Goal: Task Accomplishment & Management: Manage account settings

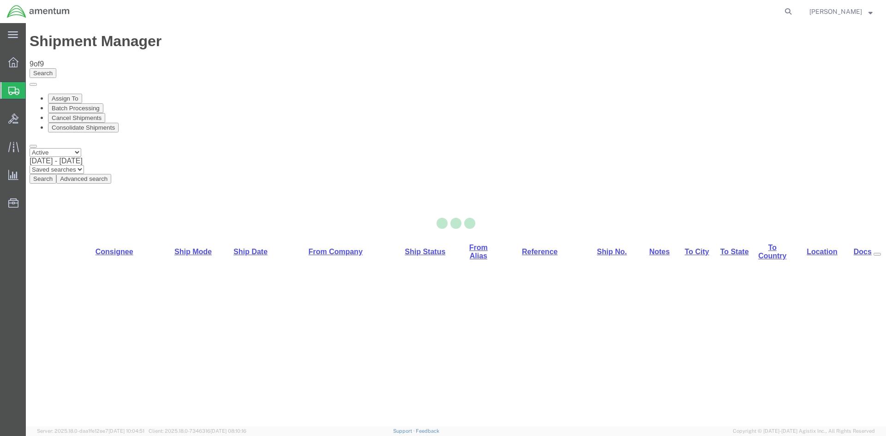
select select "42668"
select select "42677"
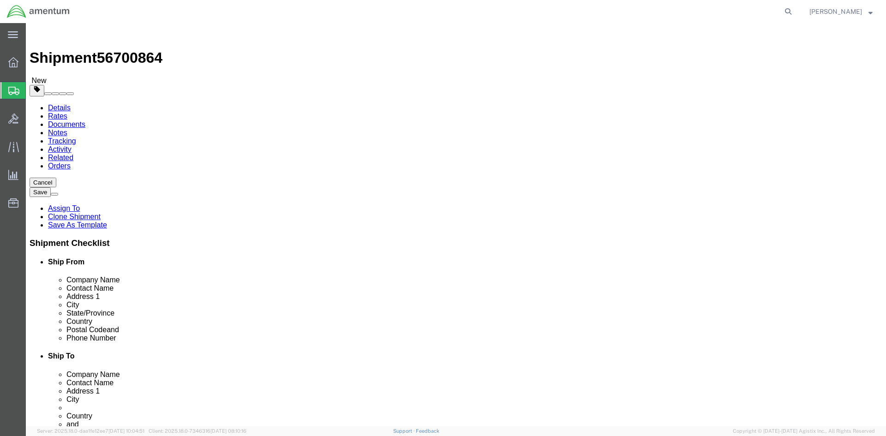
click link "ADDITIONAL INFORMATION"
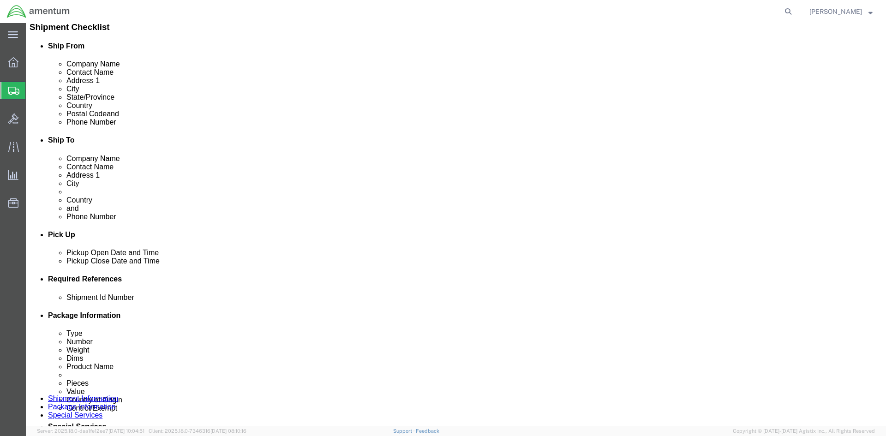
scroll to position [231, 0]
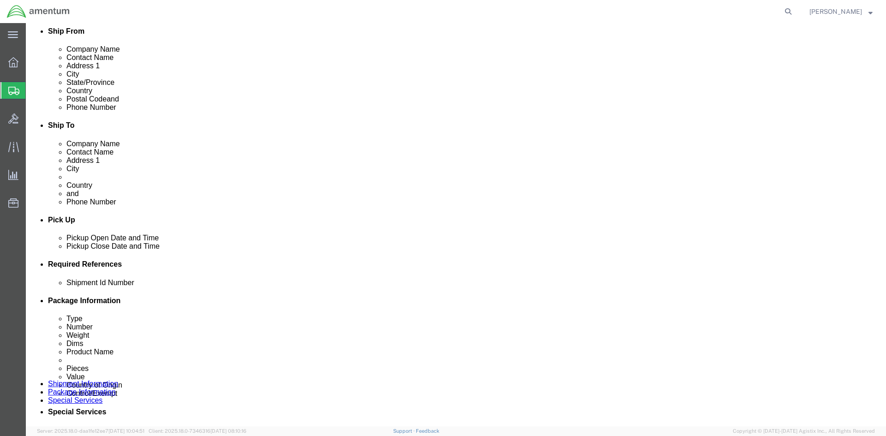
click icon "button"
drag, startPoint x: 469, startPoint y: 186, endPoint x: 474, endPoint y: 190, distance: 6.3
click select "Select EIN EORI TIN VAT Other"
select select "EORI"
click select "Select EIN EORI TIN VAT Other"
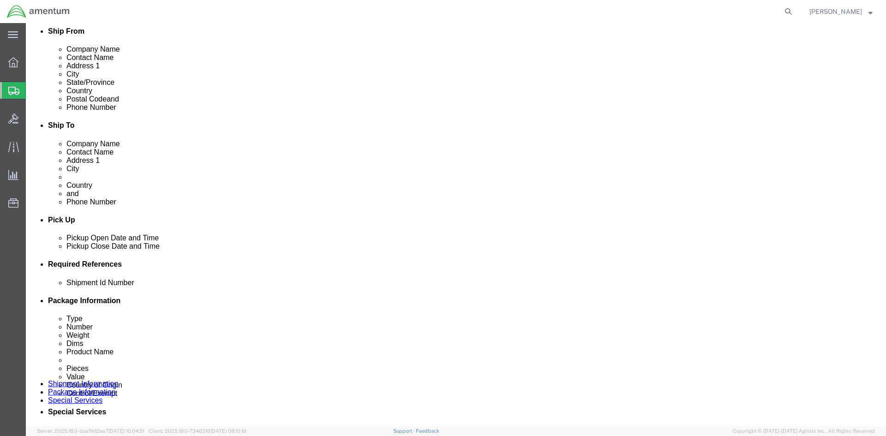
click input "text"
type input "[US_VEHICLE_IDENTIFICATION_NUMBER]"
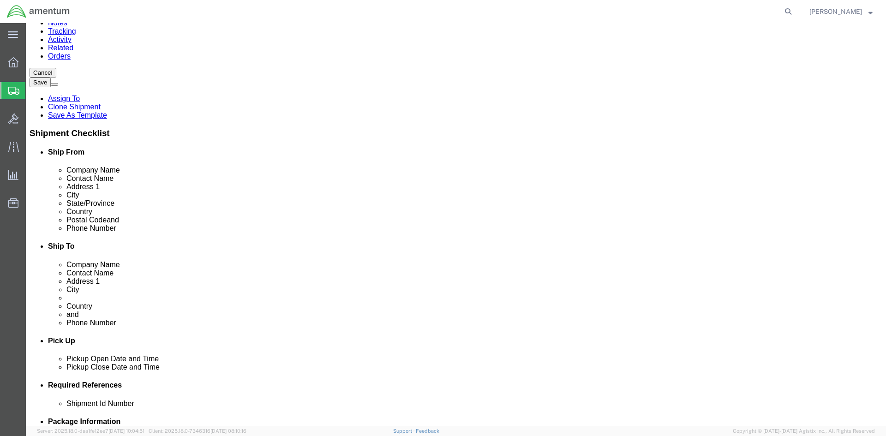
scroll to position [0, 0]
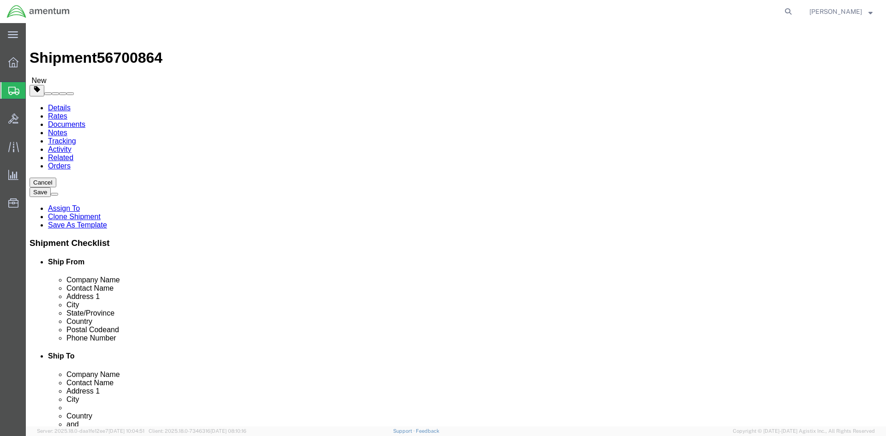
click link "Special Services"
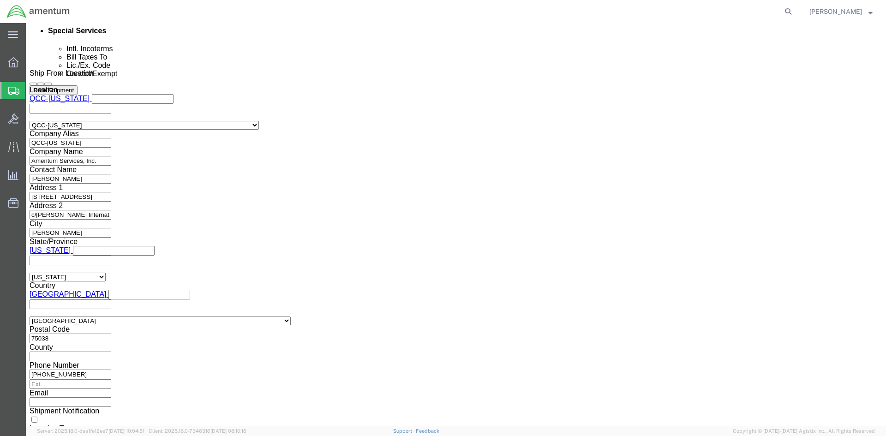
scroll to position [739, 0]
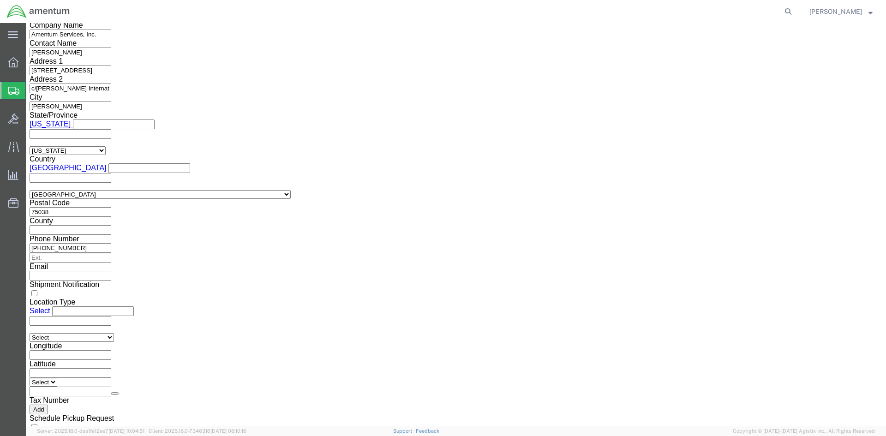
drag, startPoint x: 491, startPoint y: 156, endPoint x: 491, endPoint y: 166, distance: 10.2
click select "Select AES-Direct EEI Carrier File EEI EEI Exempt"
select select "EXEM"
click select "Select AES-Direct EEI Carrier File EEI EEI Exempt"
drag, startPoint x: 492, startPoint y: 180, endPoint x: 438, endPoint y: 172, distance: 54.2
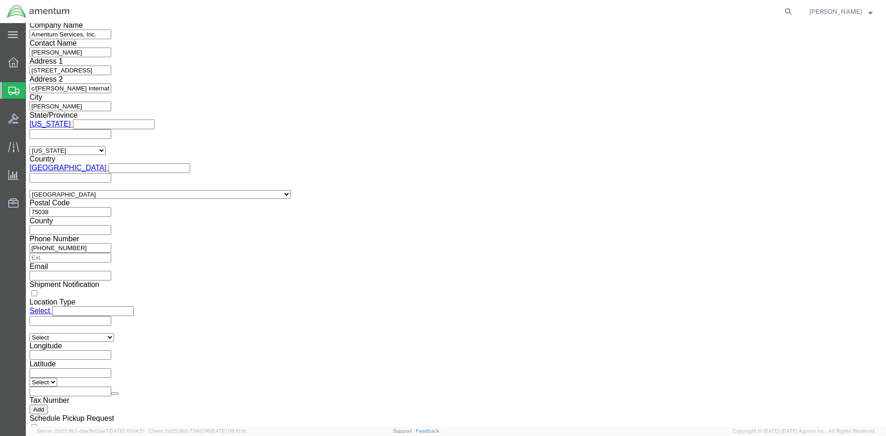
click div "ITN Number 30.37(A)"
click select "Select ATF BIS DEA EPA FDA FTR ITAR OFAC Other (OPA)"
select select "FTR"
click select "Select ATF BIS DEA EPA FDA FTR ITAR OFAC Other (OPA)"
click select "Select 30.2(d)(2) 30.36 30.37(a) 30.37(f) 30.37(g) 30.37(h) 30.37(i) 30.37(j) 3…"
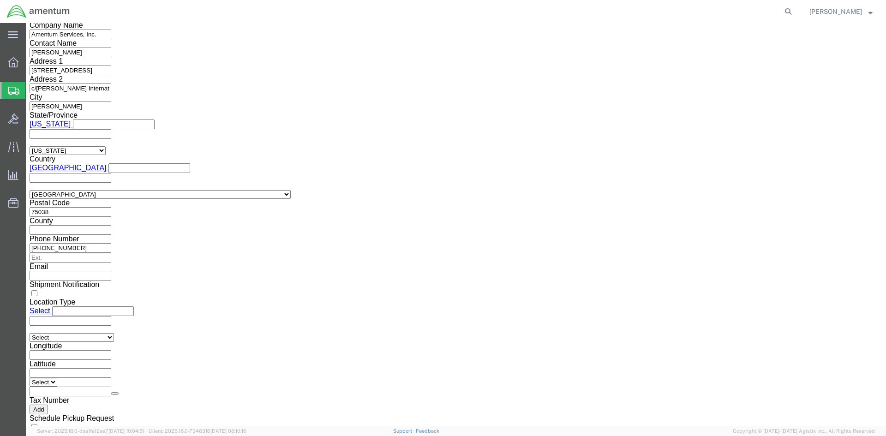
select select "30.37(a)"
click select "Select 30.2(d)(2) 30.36 30.37(a) 30.37(f) 30.37(g) 30.37(h) 30.37(i) 30.37(j) 3…"
click button "Rate Shipment"
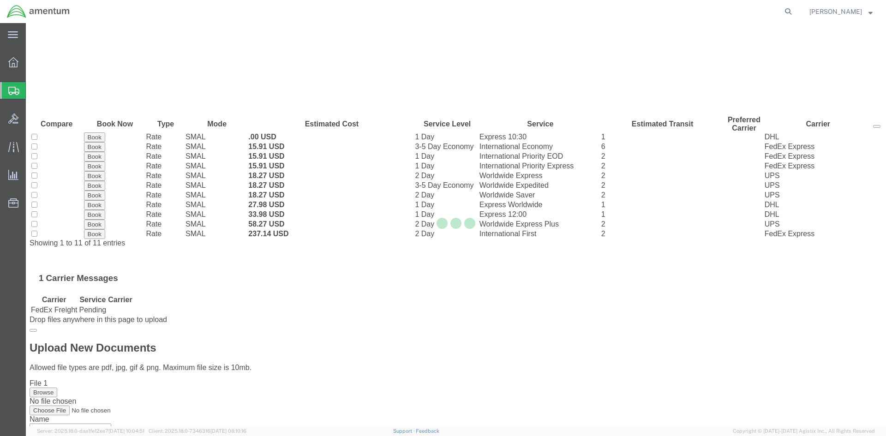
scroll to position [0, 0]
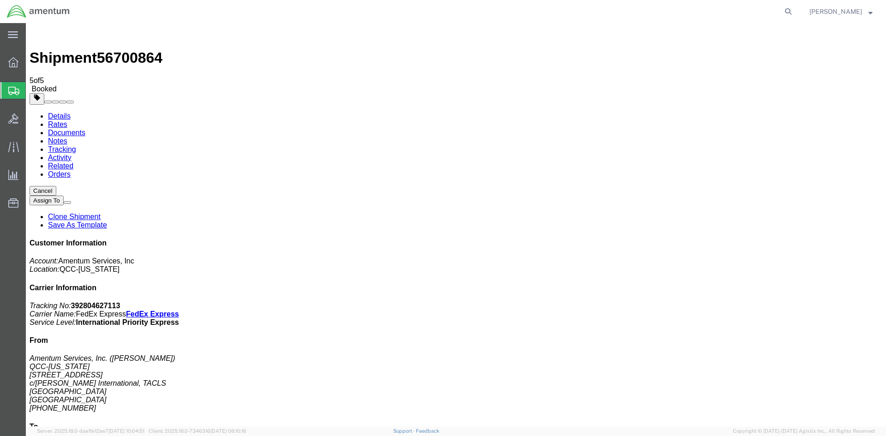
drag, startPoint x: 328, startPoint y: 199, endPoint x: 371, endPoint y: 201, distance: 42.5
copy td "392804627113"
drag, startPoint x: 32, startPoint y: 169, endPoint x: 385, endPoint y: 200, distance: 354.1
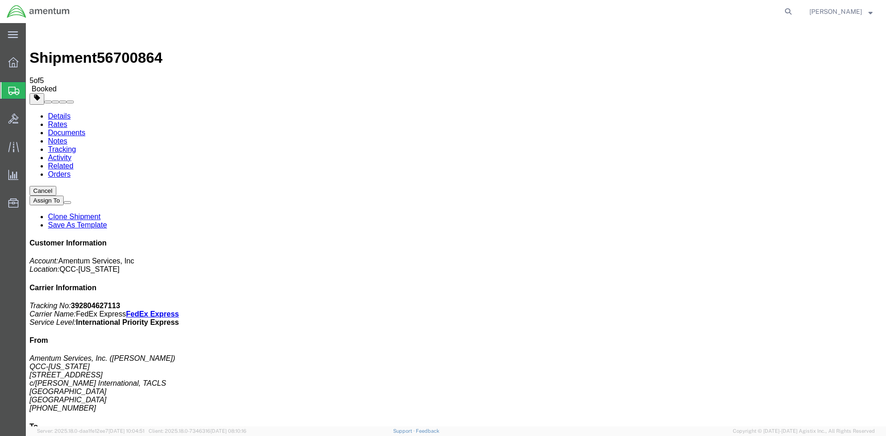
click at [32, 67] on span "Overview" at bounding box center [28, 62] width 6 height 18
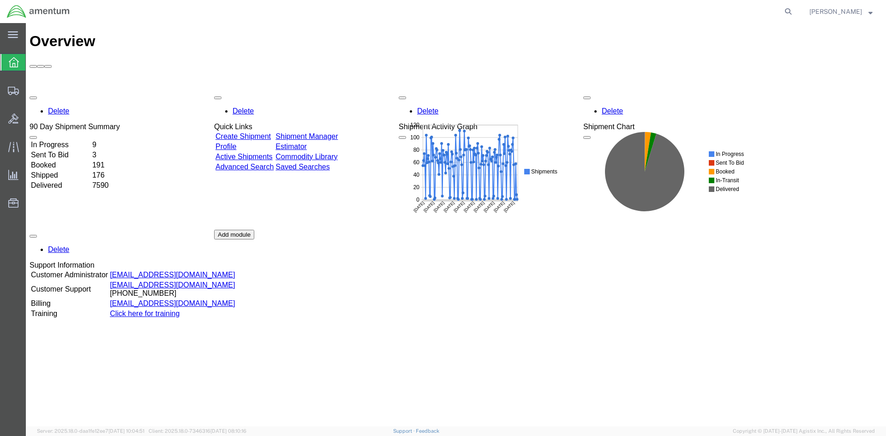
click at [338, 133] on link "Shipment Manager" at bounding box center [307, 137] width 62 height 8
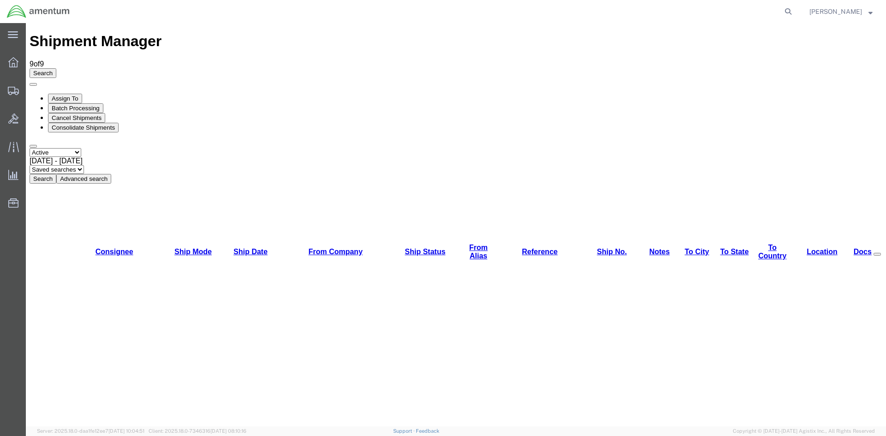
click at [56, 174] on button "Search" at bounding box center [43, 179] width 27 height 10
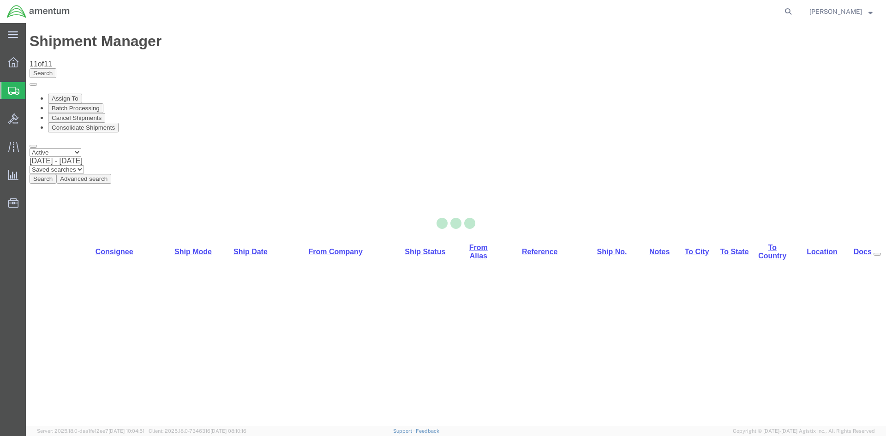
select select "42668"
select select "42697"
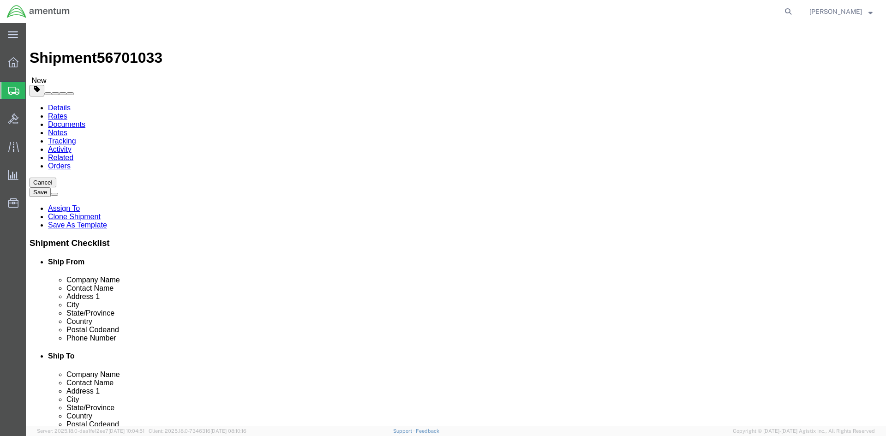
click button "Rate Shipment"
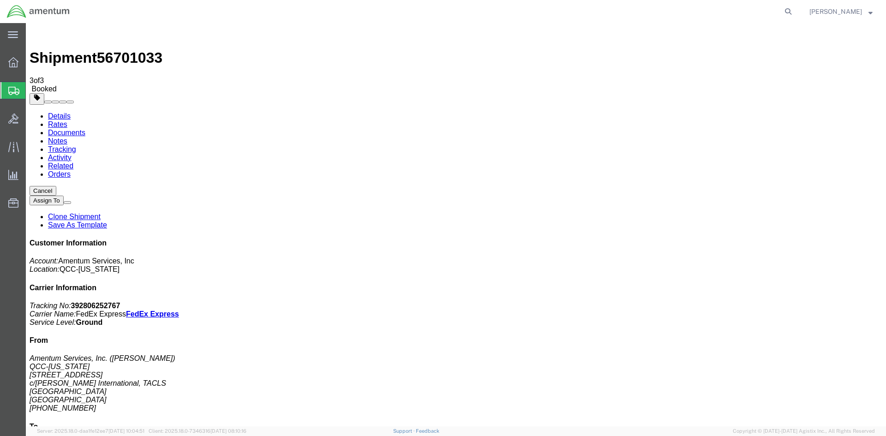
drag, startPoint x: 328, startPoint y: 163, endPoint x: 376, endPoint y: 163, distance: 48.0
copy td "392806252767"
drag, startPoint x: 385, startPoint y: 166, endPoint x: 30, endPoint y: 163, distance: 355.1
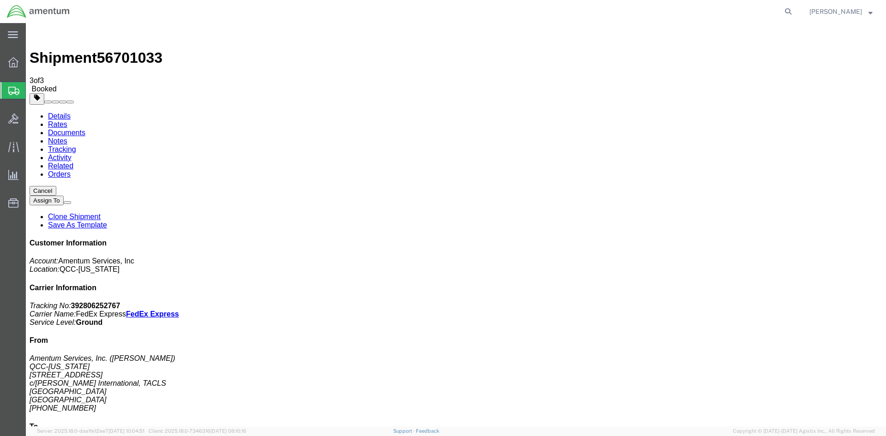
click at [32, 65] on span "Overview" at bounding box center [28, 62] width 6 height 18
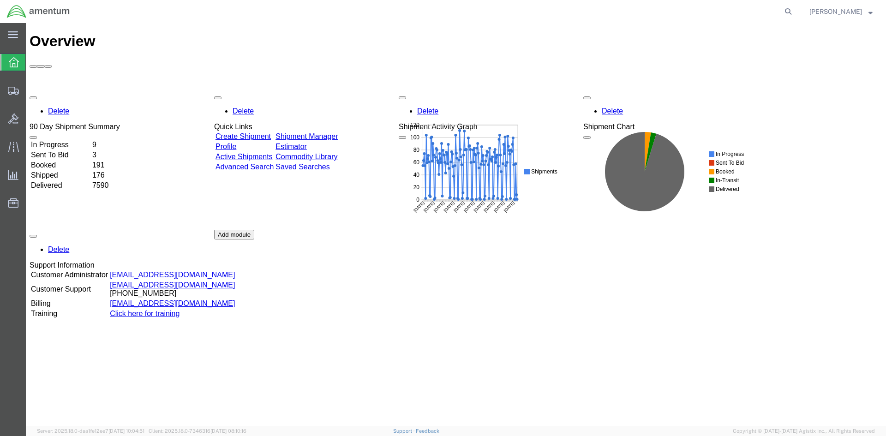
click at [325, 133] on link "Shipment Manager" at bounding box center [307, 137] width 62 height 8
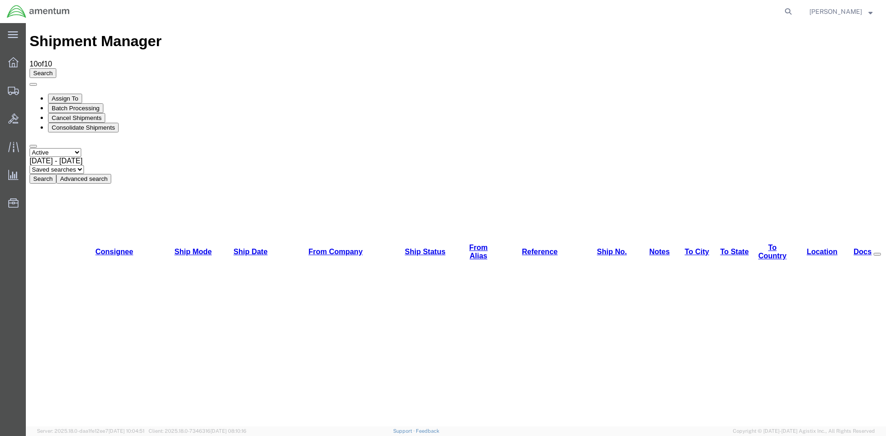
click at [56, 174] on button "Search" at bounding box center [43, 179] width 27 height 10
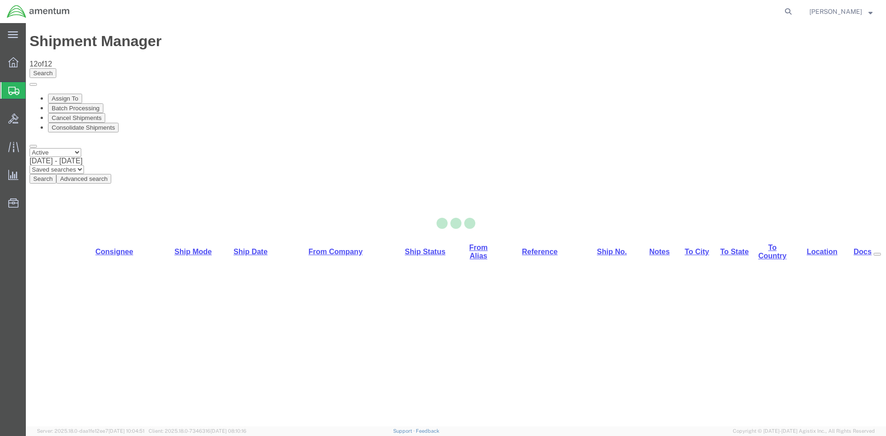
select select "42668"
select select "42685"
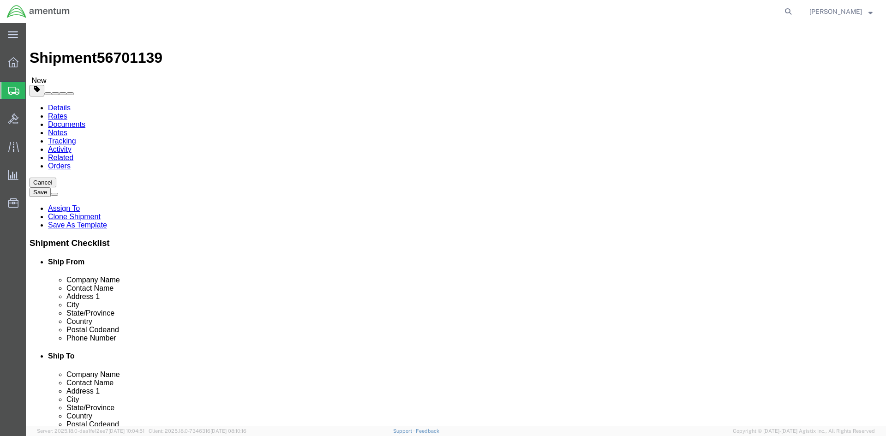
click button "Rate Shipment"
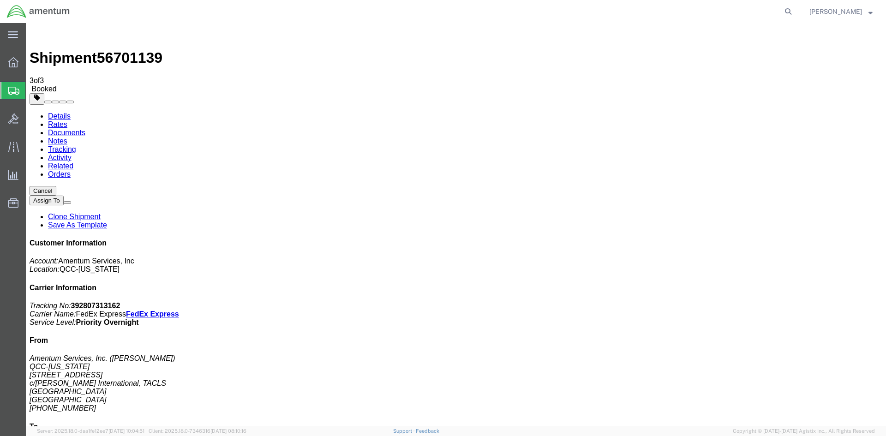
drag, startPoint x: 328, startPoint y: 165, endPoint x: 370, endPoint y: 165, distance: 42.5
copy td "392807313162"
drag, startPoint x: 33, startPoint y: 204, endPoint x: 512, endPoint y: 159, distance: 481.4
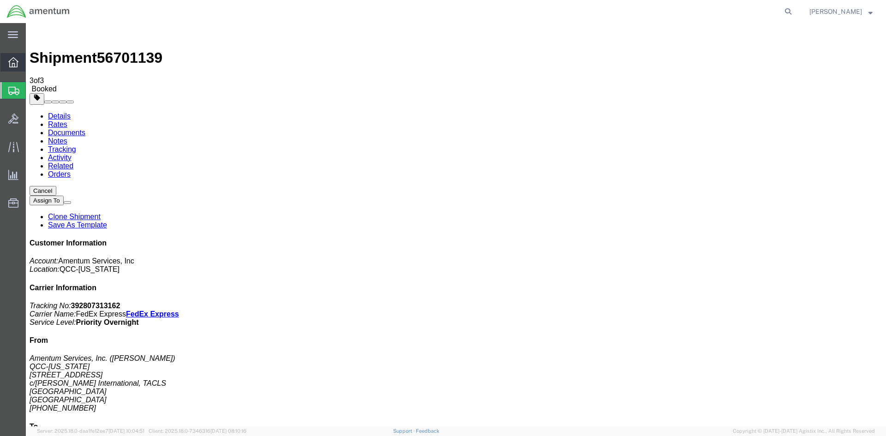
click at [32, 61] on span "Overview" at bounding box center [28, 62] width 6 height 18
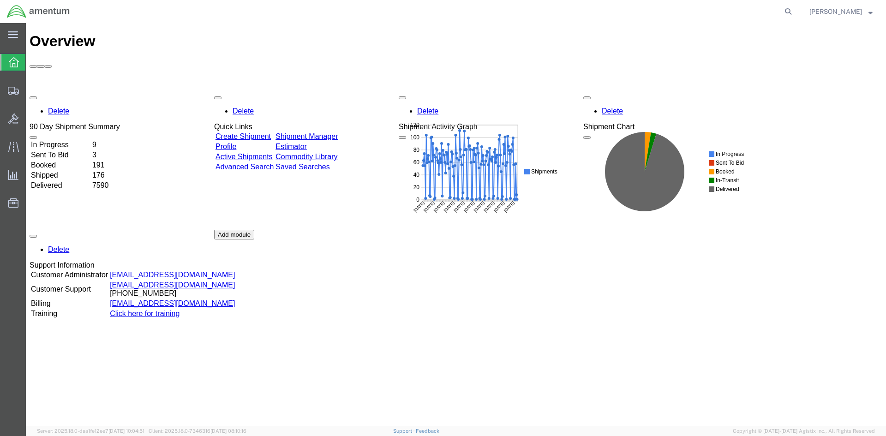
click at [349, 91] on div "Delete 90 Day Shipment Summary In Progress 9 Sent To Bid 3 Booked 191 Shipped 1…" at bounding box center [456, 229] width 853 height 277
click at [319, 133] on link "Shipment Manager" at bounding box center [307, 137] width 62 height 8
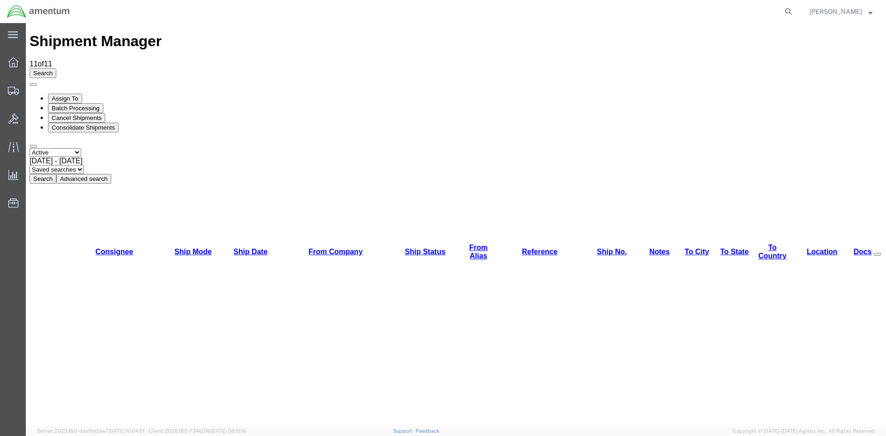
click at [56, 174] on button "Search" at bounding box center [43, 179] width 27 height 10
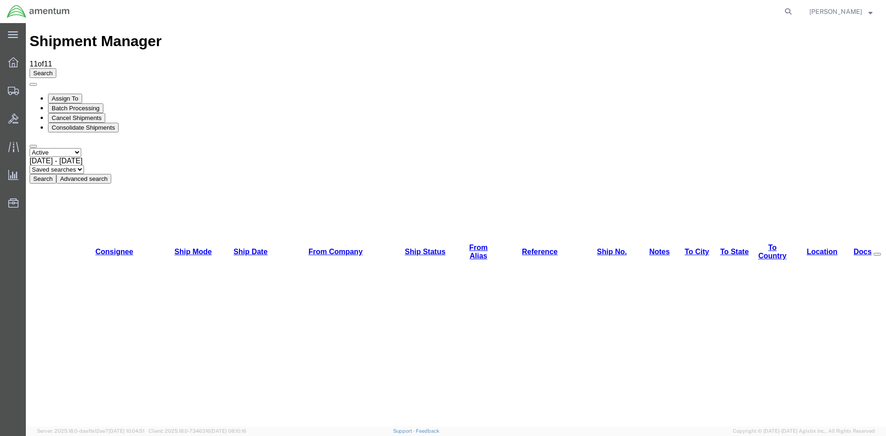
click at [56, 174] on button "Search" at bounding box center [43, 179] width 27 height 10
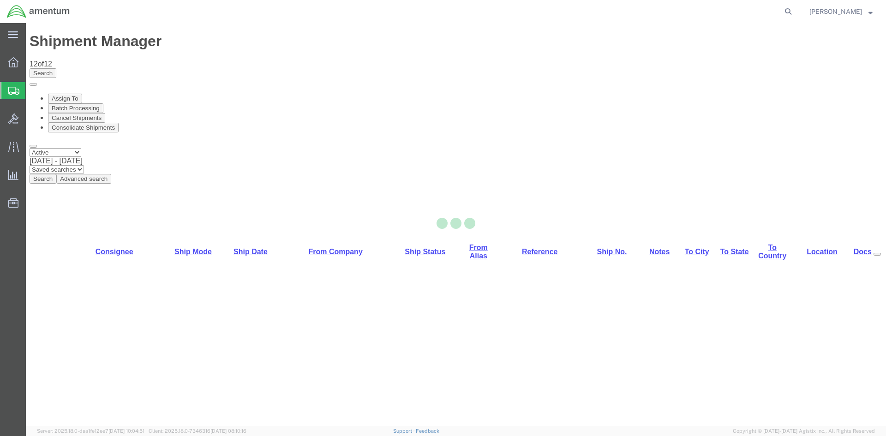
select select "42668"
select select "42739"
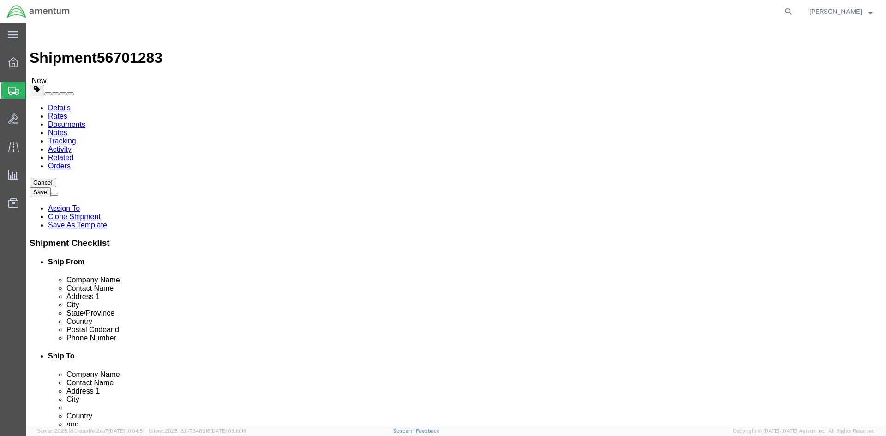
click link "Special Services"
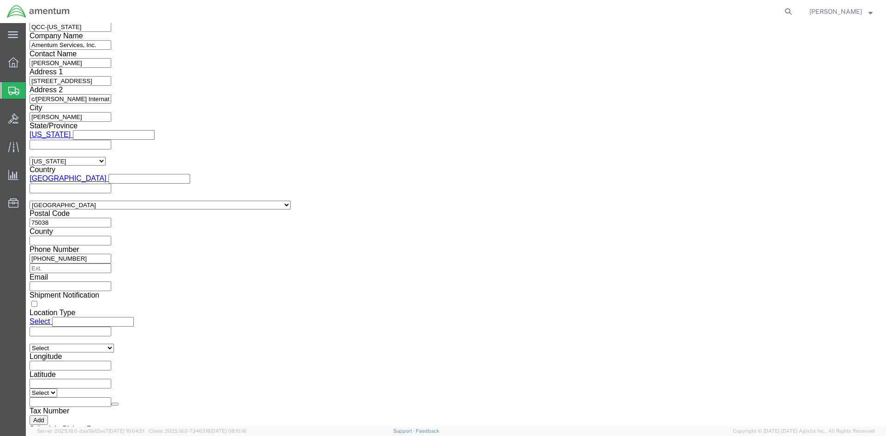
scroll to position [739, 0]
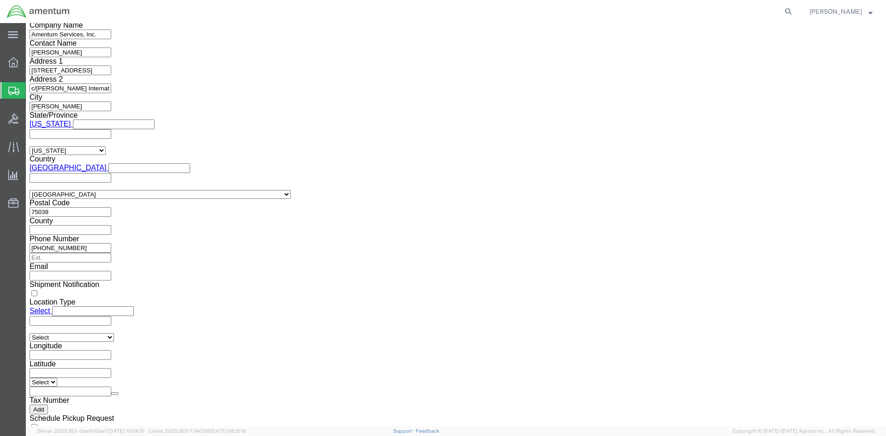
drag, startPoint x: 146, startPoint y: 161, endPoint x: 152, endPoint y: 166, distance: 7.9
click select "Select ATF BIS DEA EPA FDA FTR ITAR OFAC Other (OPA)"
select select "FTR"
click select "Select ATF BIS DEA EPA FDA FTR ITAR OFAC Other (OPA)"
click select "Select 30.2(d)(2) 30.36 30.37(a) 30.37(f) 30.37(g) 30.37(h) 30.37(i) 30.37(j) 3…"
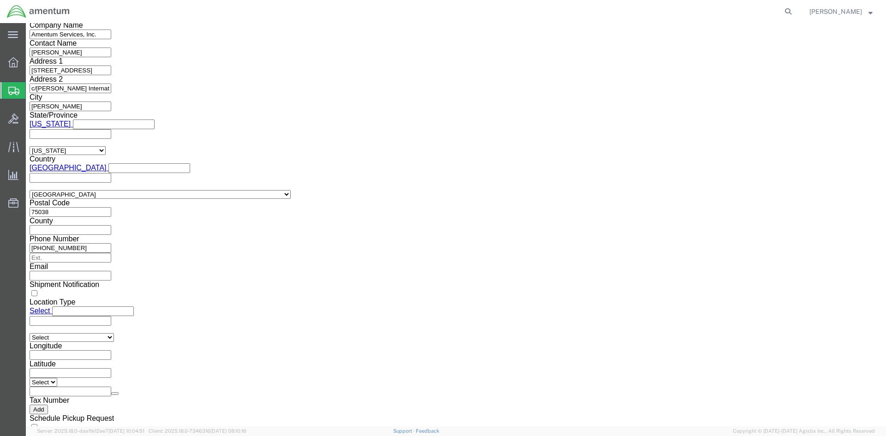
select select "30.37(a)"
click select "Select 30.2(d)(2) 30.36 30.37(a) 30.37(f) 30.37(g) 30.37(h) 30.37(i) 30.37(j) 3…"
click select "Select AES-Direct EEI Carrier File EEI EEI Exempt"
select select "EXEM"
click select "Select AES-Direct EEI Carrier File EEI EEI Exempt"
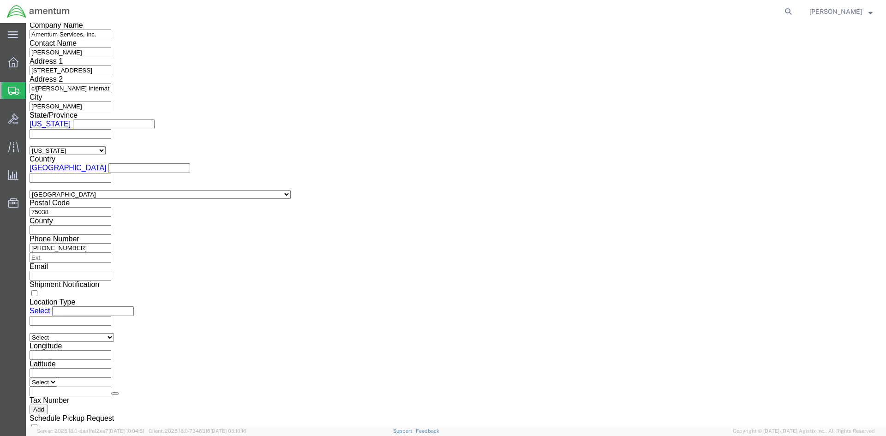
drag, startPoint x: 488, startPoint y: 179, endPoint x: 447, endPoint y: 177, distance: 40.7
click div "30.37(A)"
click button "Rate Shipment"
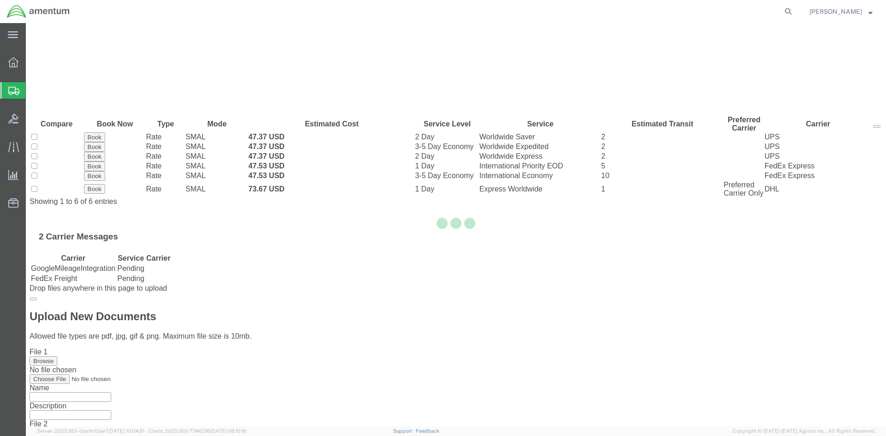
scroll to position [0, 0]
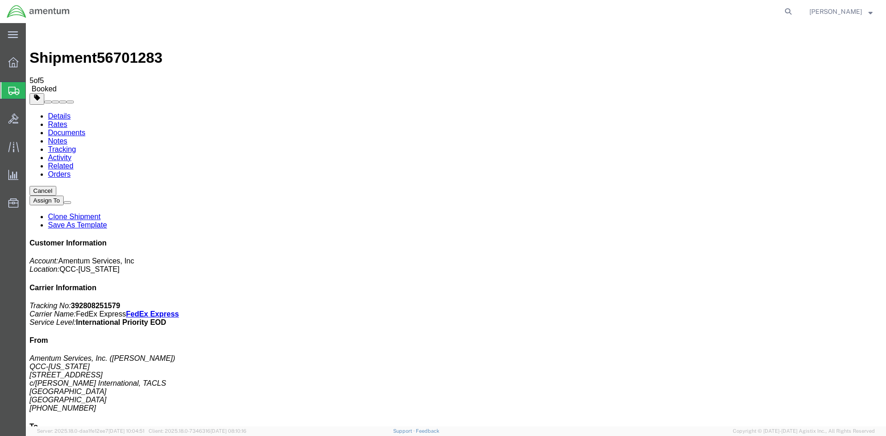
drag, startPoint x: 387, startPoint y: 147, endPoint x: 28, endPoint y: 276, distance: 381.8
click at [32, 60] on span "Overview" at bounding box center [28, 62] width 6 height 18
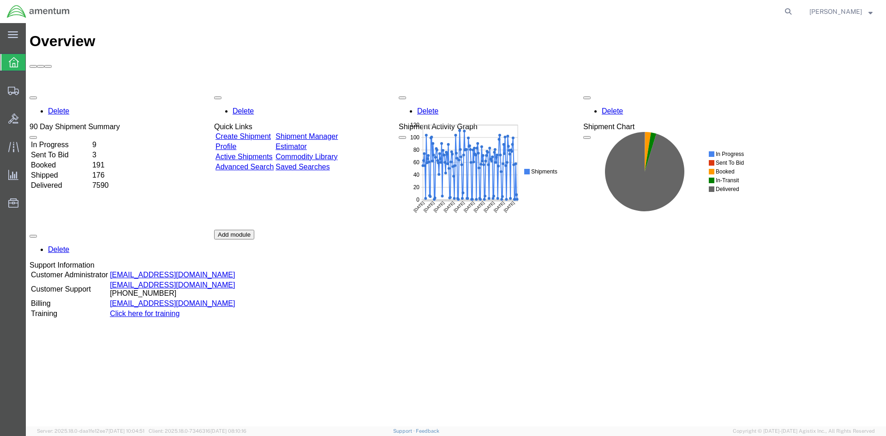
click at [338, 133] on link "Shipment Manager" at bounding box center [307, 137] width 62 height 8
